Goal: Download file/media: Download file/media

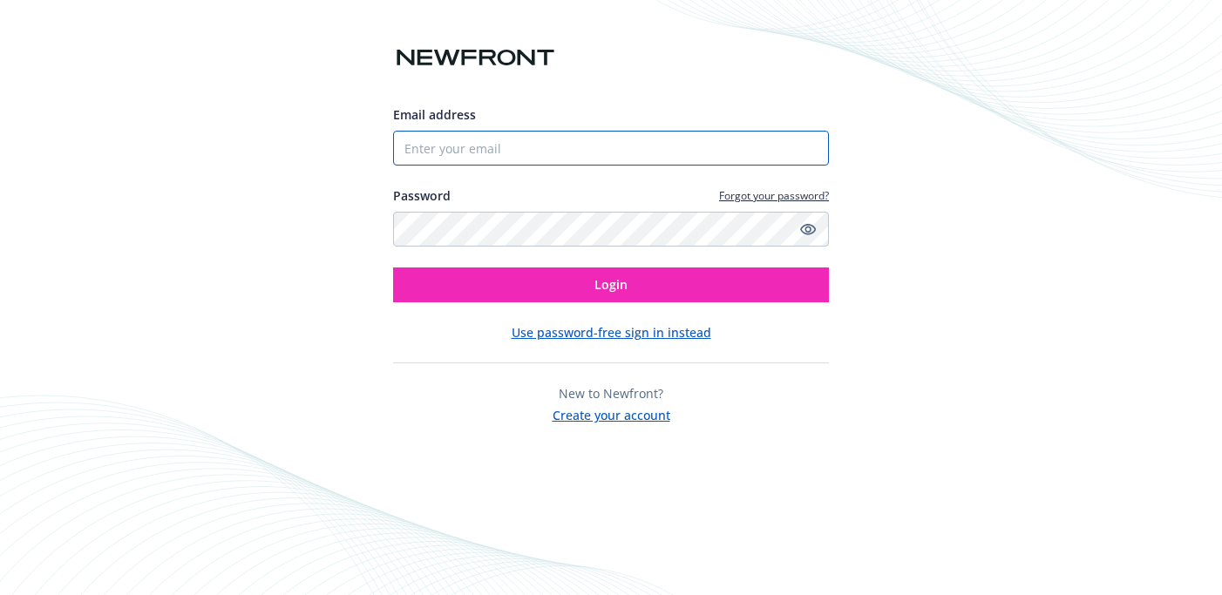
click at [656, 137] on input "Email address" at bounding box center [611, 148] width 436 height 35
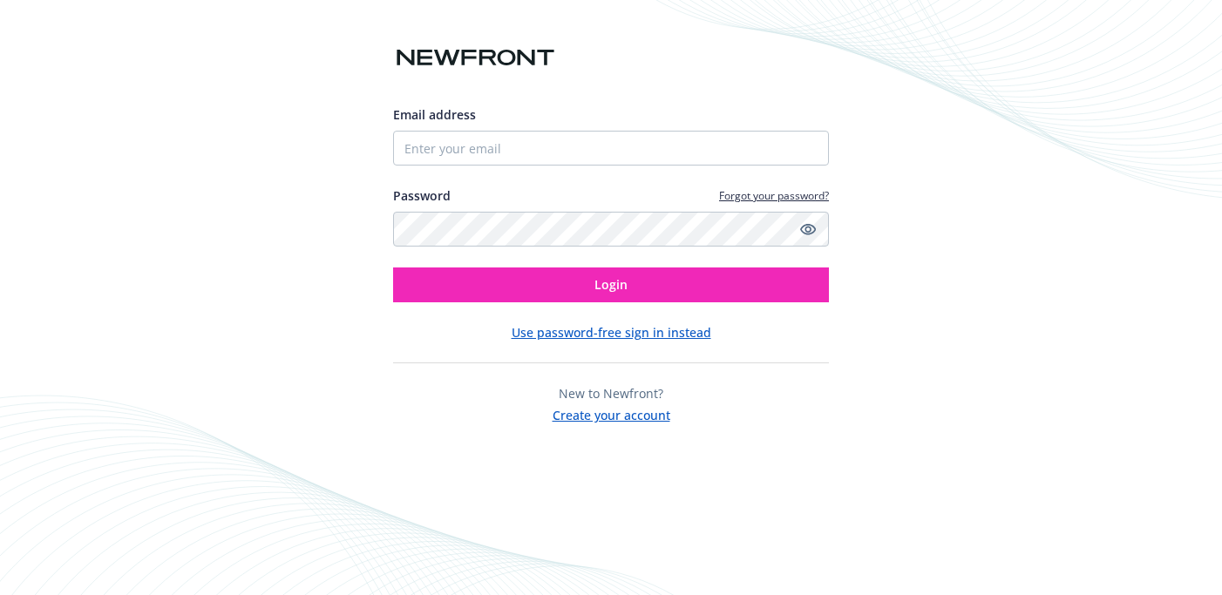
click at [612, 126] on div "Email address" at bounding box center [611, 135] width 436 height 60
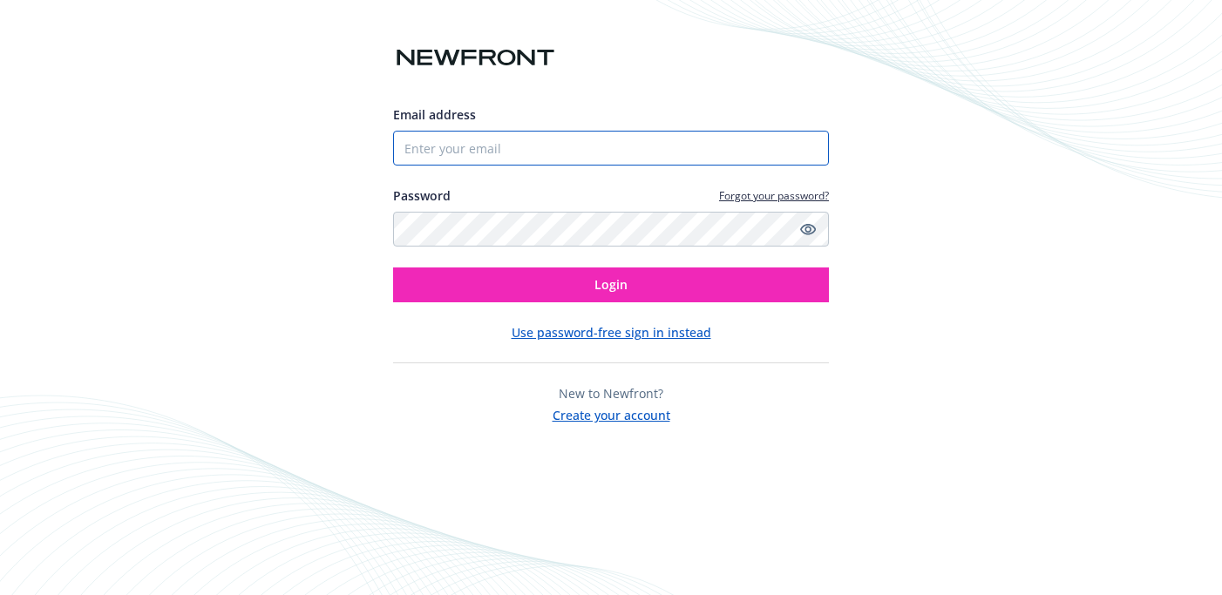
click at [612, 152] on input "Email address" at bounding box center [611, 148] width 436 height 35
type input "[EMAIL_ADDRESS]"
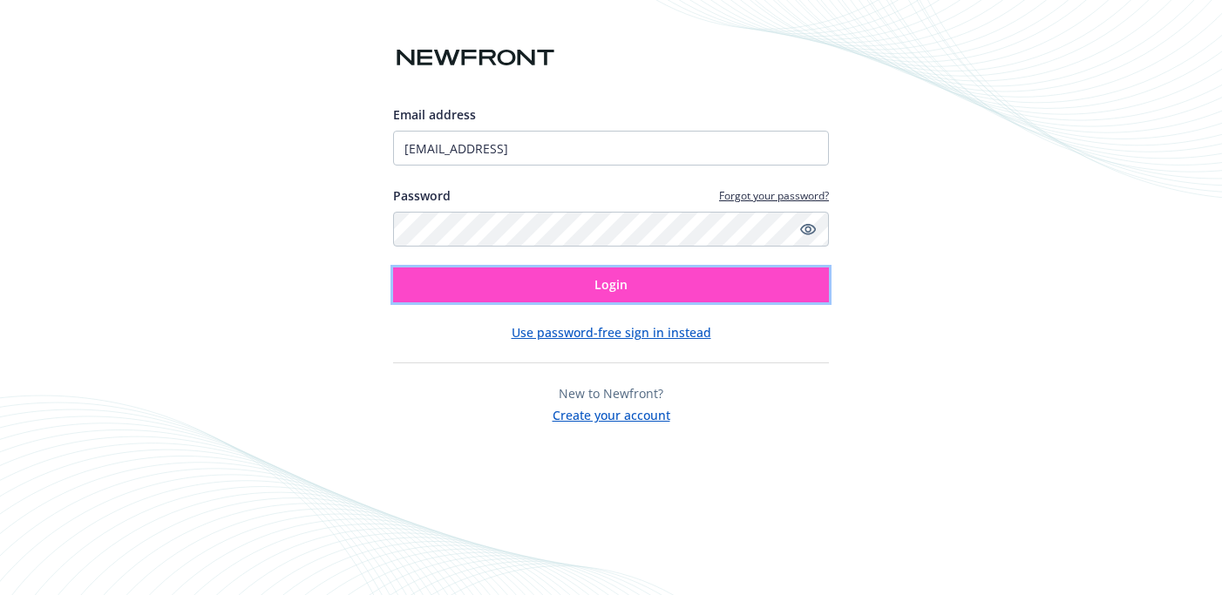
click at [663, 302] on button "Login" at bounding box center [611, 285] width 436 height 35
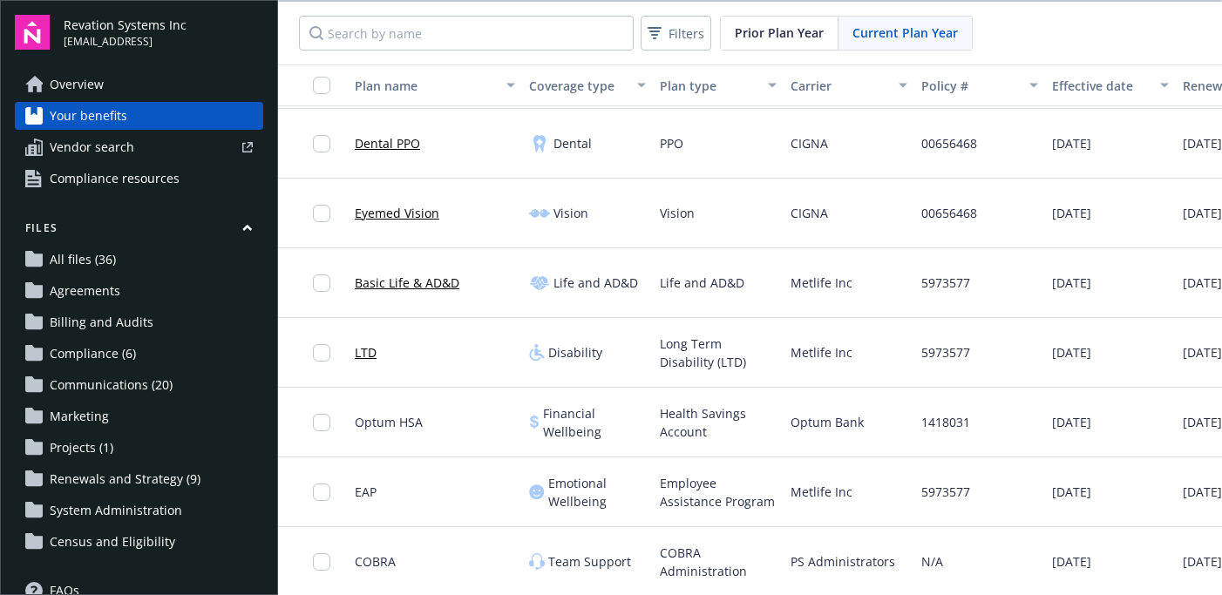
scroll to position [207, 215]
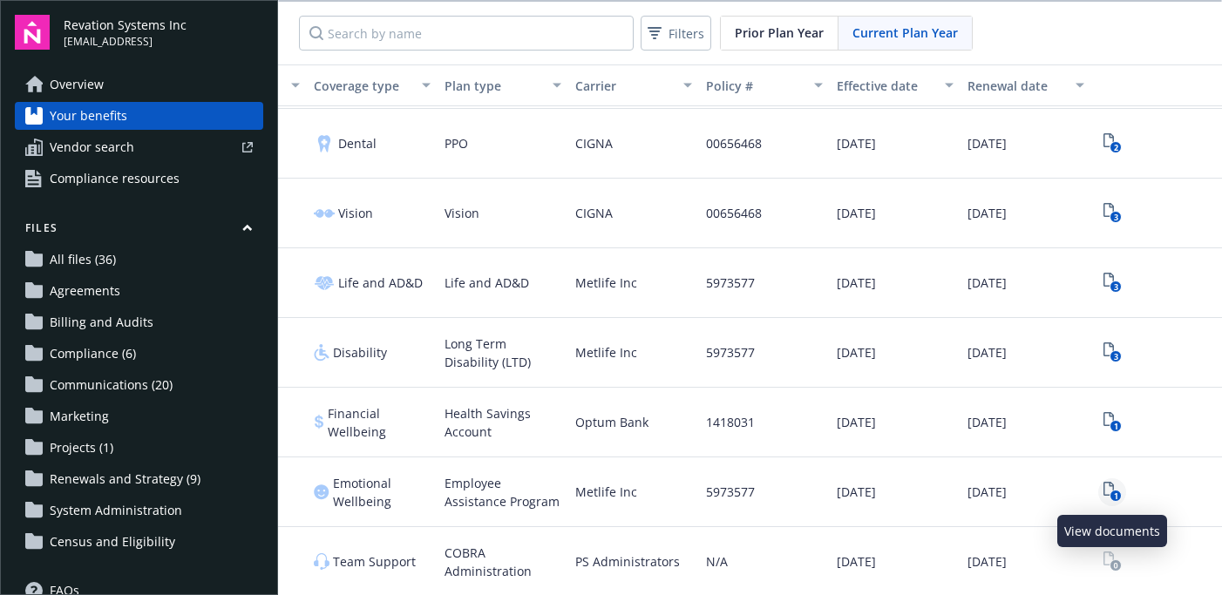
click at [1117, 492] on text "1" at bounding box center [1115, 496] width 4 height 11
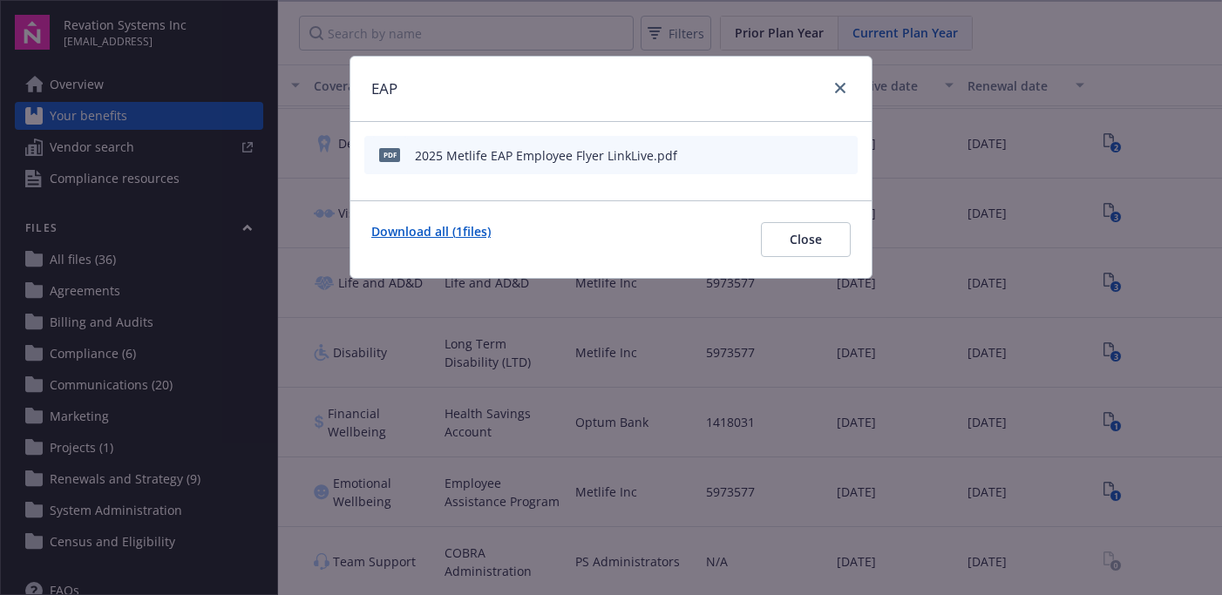
click at [447, 230] on link "Download all ( 1 files)" at bounding box center [430, 239] width 119 height 35
click at [791, 235] on span "Close" at bounding box center [806, 239] width 32 height 17
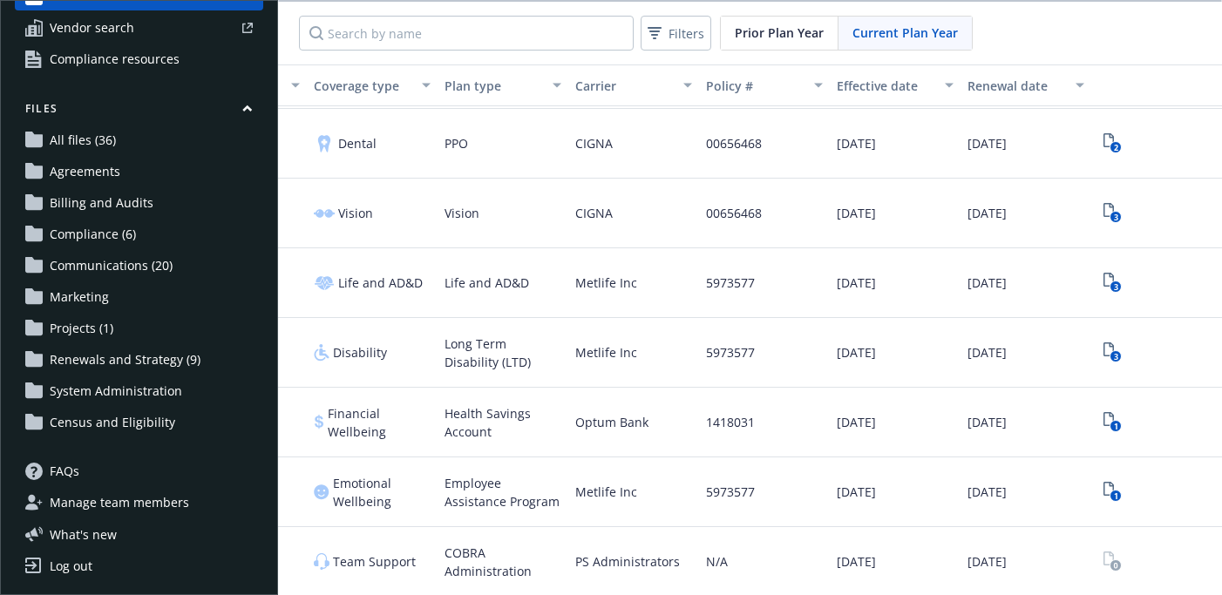
scroll to position [119, 0]
click at [75, 138] on span "All files (36)" at bounding box center [83, 141] width 66 height 28
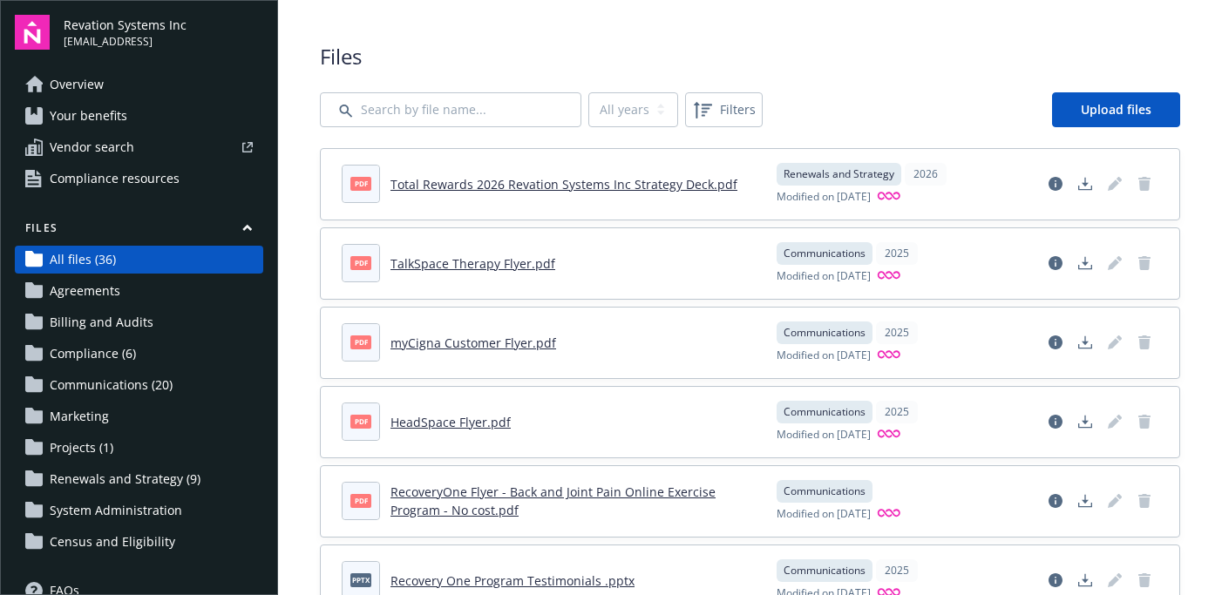
click at [507, 263] on link "TalkSpace Therapy Flyer.pdf" at bounding box center [473, 263] width 165 height 17
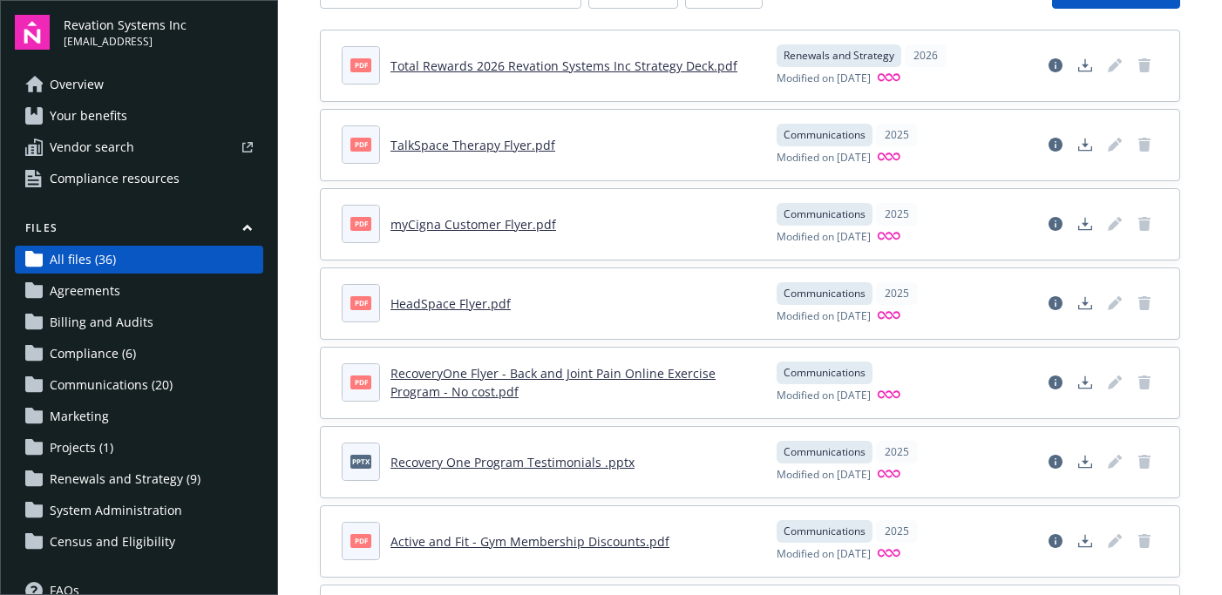
scroll to position [116, 0]
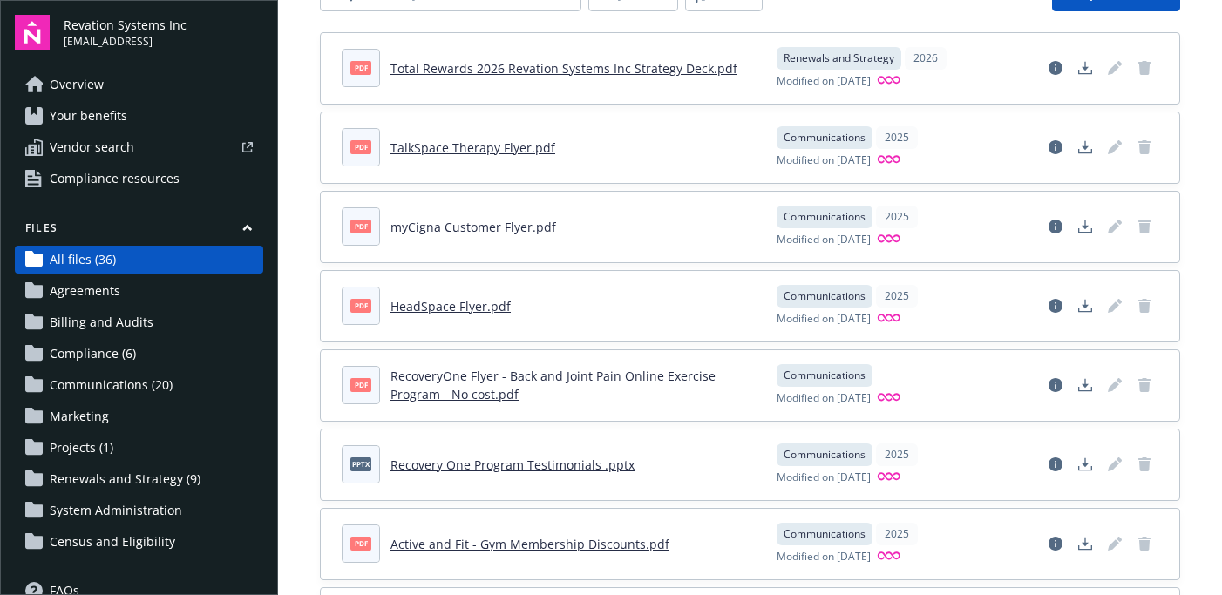
click at [462, 303] on link "HeadSpace Flyer.pdf" at bounding box center [451, 306] width 120 height 17
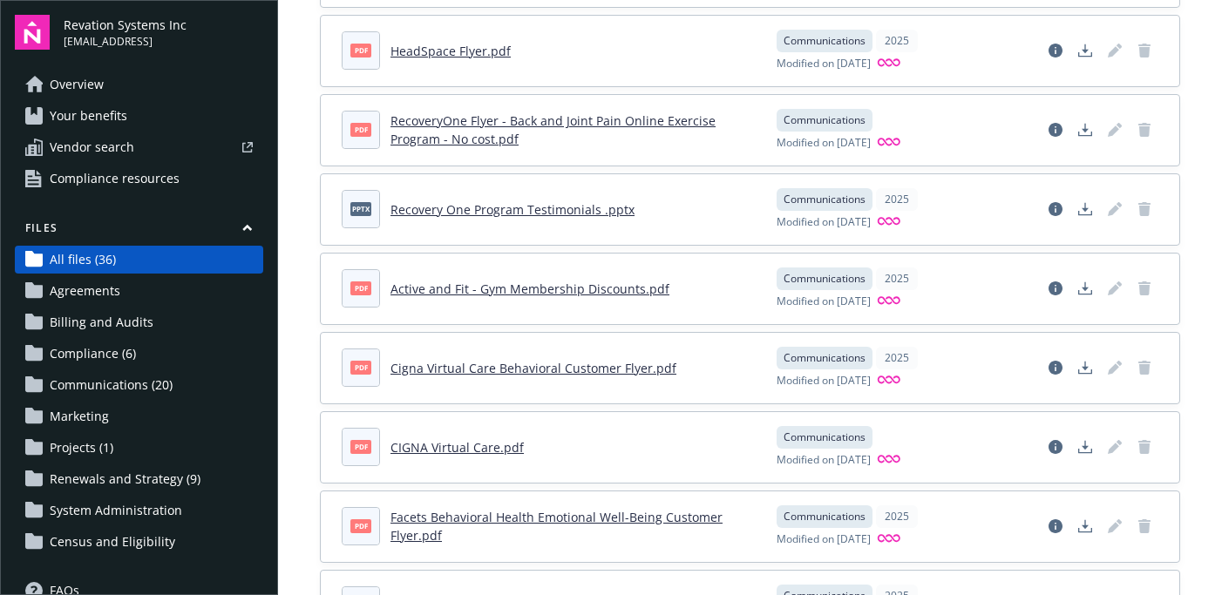
scroll to position [372, 0]
click at [1086, 291] on icon "Download document" at bounding box center [1086, 288] width 14 height 14
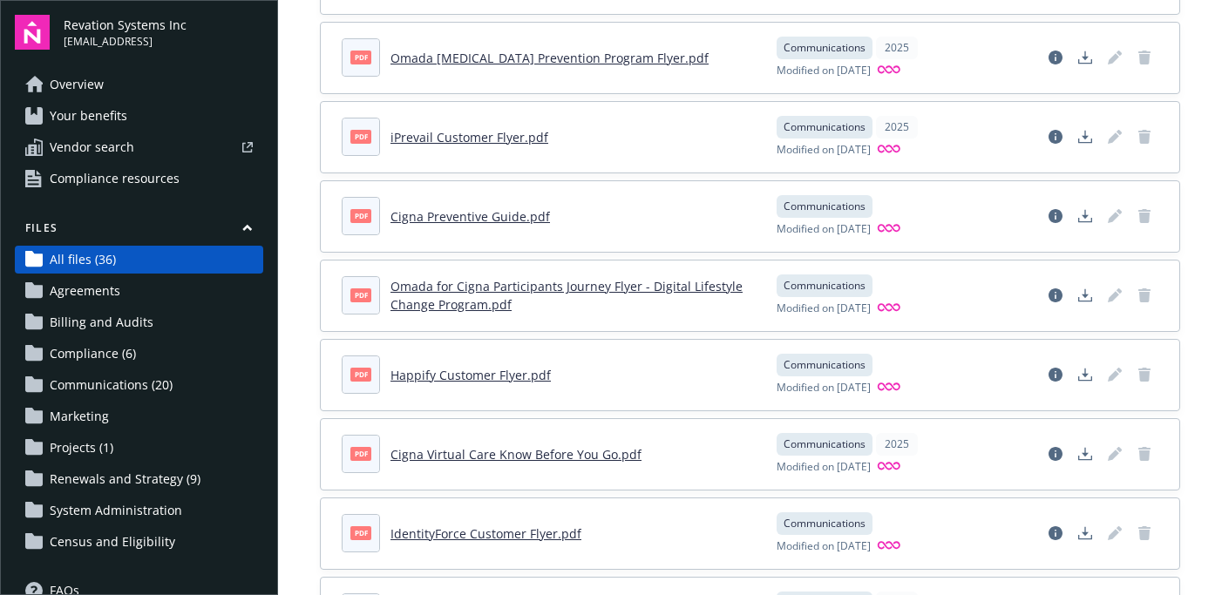
scroll to position [922, 0]
click at [1092, 373] on icon "Download document" at bounding box center [1086, 373] width 14 height 14
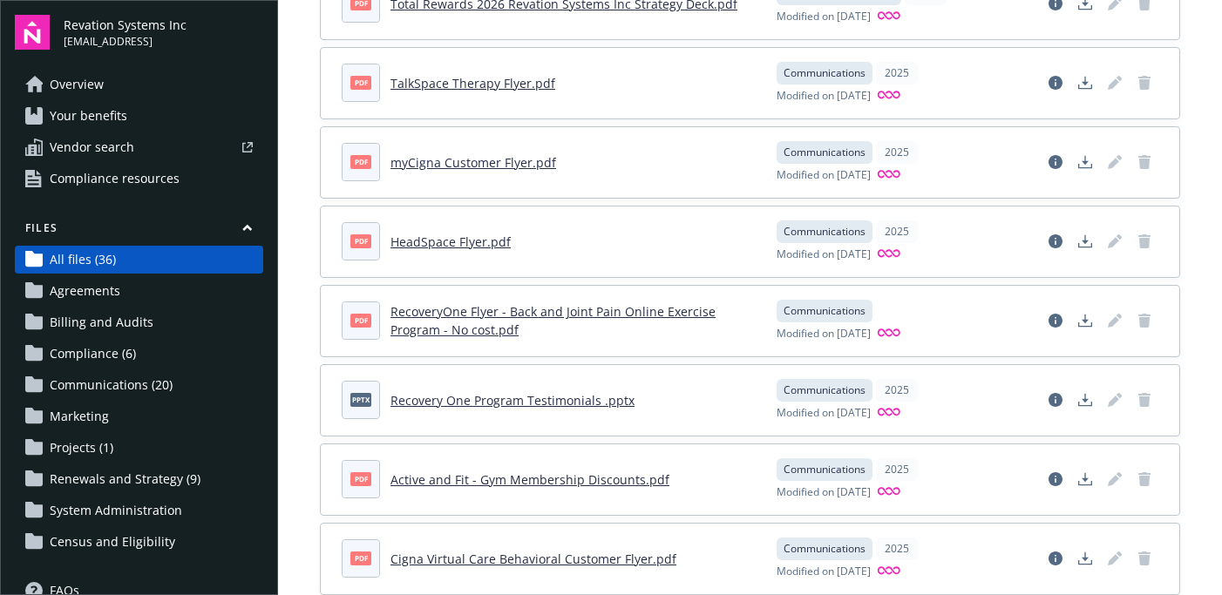
scroll to position [0, 0]
